Goal: Task Accomplishment & Management: Manage account settings

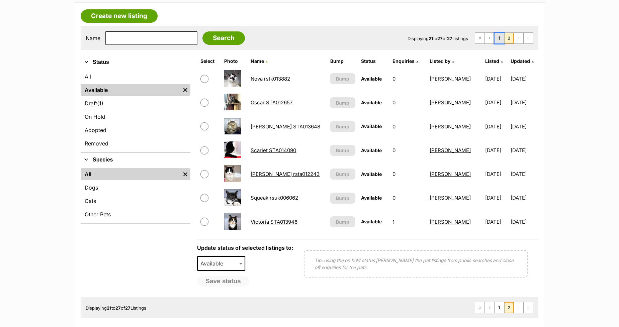
click at [498, 39] on link "1" at bounding box center [499, 38] width 9 height 11
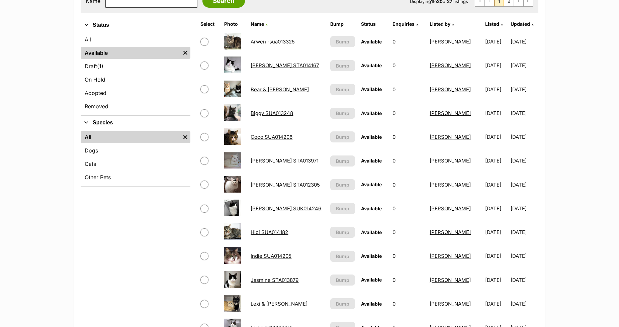
click at [204, 159] on input "checkbox" at bounding box center [204, 161] width 8 height 8
checkbox input "true"
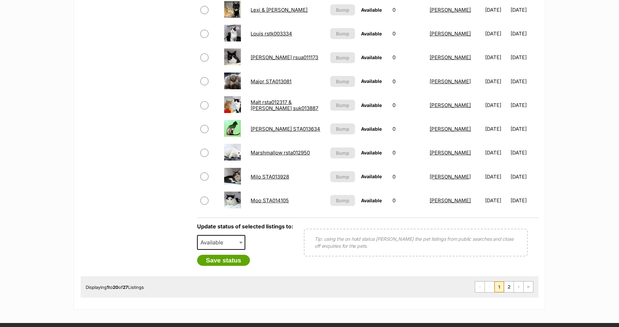
scroll to position [446, 0]
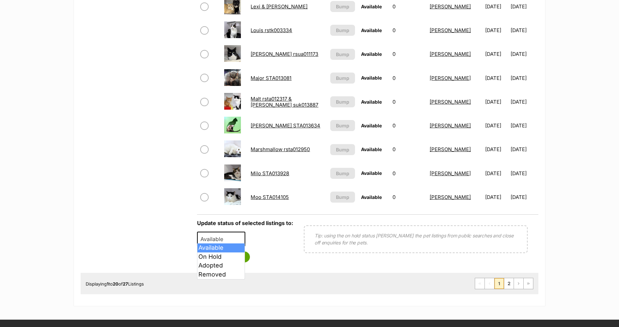
click at [222, 235] on span "Available" at bounding box center [214, 239] width 32 height 9
select select "on_hold"
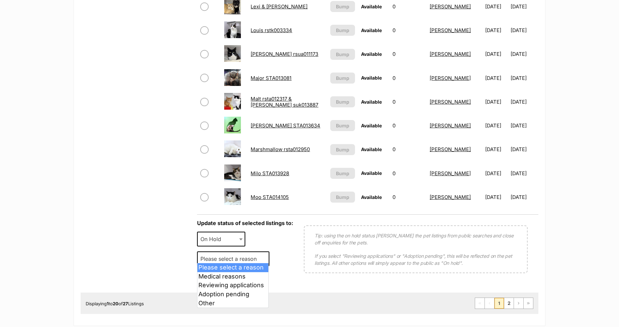
click at [206, 256] on span "Please select a reason" at bounding box center [231, 258] width 66 height 9
select select "medical"
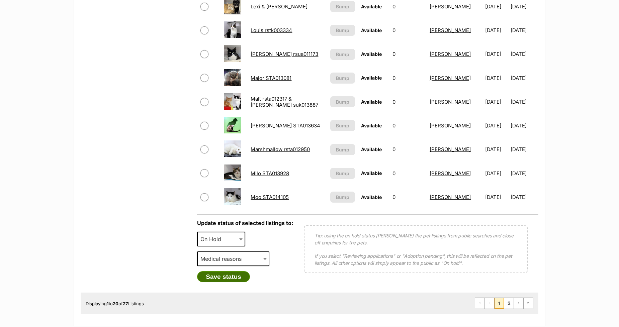
click at [212, 273] on button "Save status" at bounding box center [223, 276] width 53 height 11
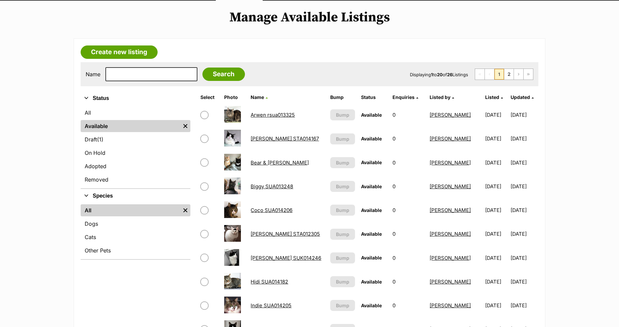
scroll to position [0, 0]
